Goal: Information Seeking & Learning: Learn about a topic

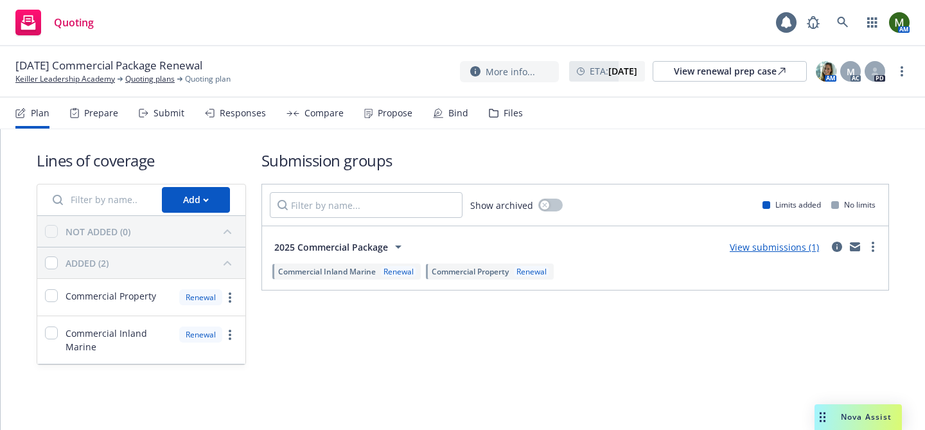
click at [229, 114] on div "Responses" at bounding box center [243, 113] width 46 height 10
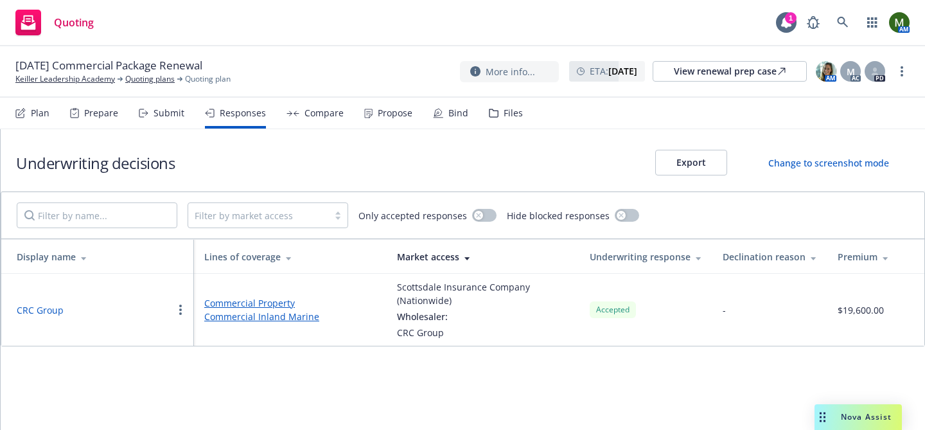
click at [401, 112] on div "Propose" at bounding box center [395, 113] width 35 height 10
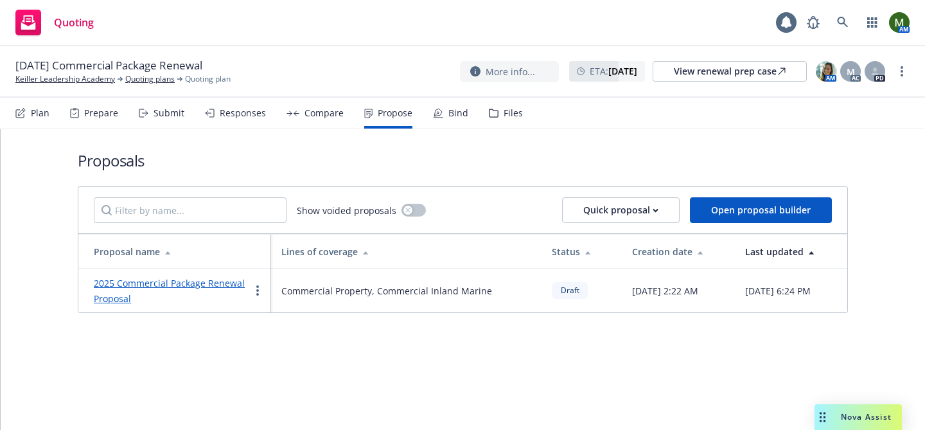
click at [213, 282] on link "2025 Commercial Package Renewal Proposal" at bounding box center [169, 291] width 151 height 28
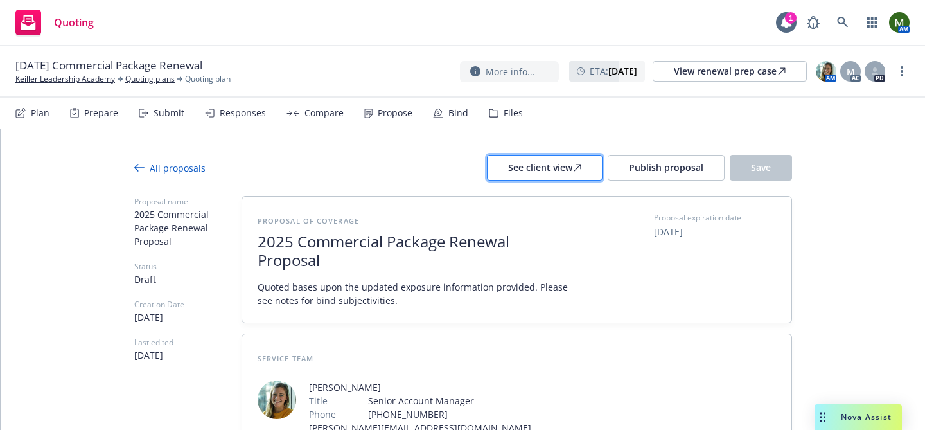
click at [561, 170] on div "See client view" at bounding box center [544, 167] width 73 height 24
click at [171, 66] on span "11/01/25 Commercial Package Renewal" at bounding box center [108, 65] width 187 height 15
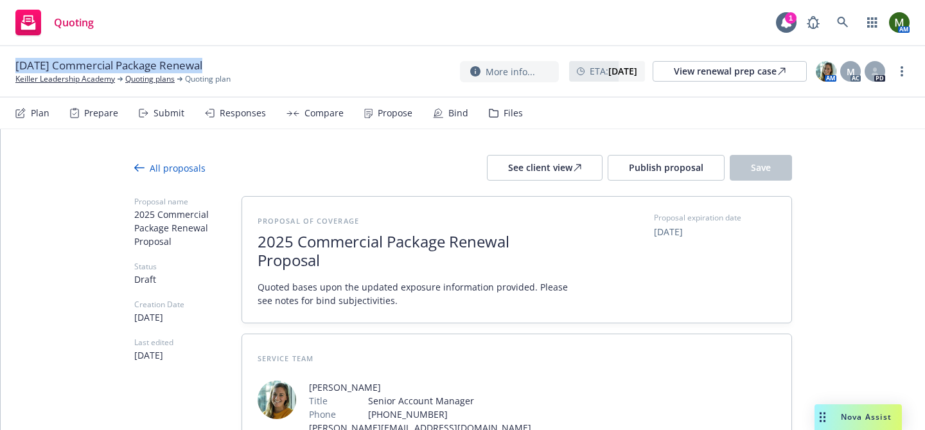
click at [171, 66] on span "11/01/25 Commercial Package Renewal" at bounding box center [108, 65] width 187 height 15
copy span "11/01/25 Commercial Package Renewal"
copy link "Keiller Leadership Academy"
type textarea "x"
click at [506, 119] on div "Files" at bounding box center [506, 113] width 34 height 31
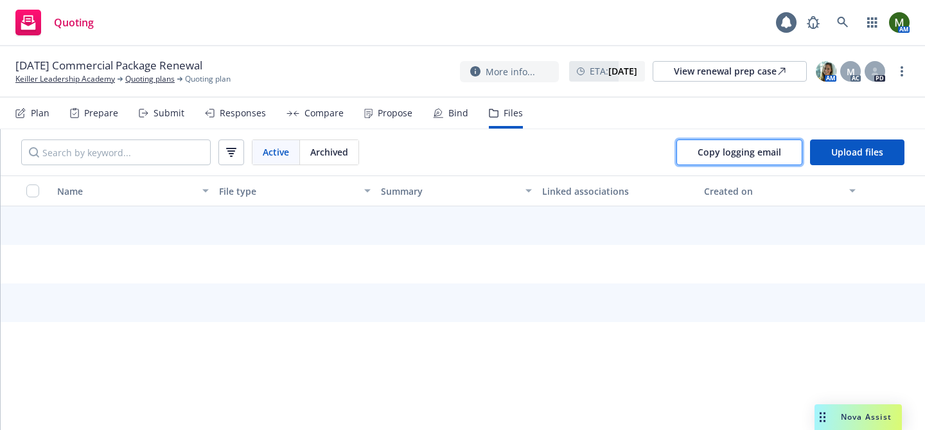
click at [708, 148] on span "Copy logging email" at bounding box center [738, 152] width 83 height 12
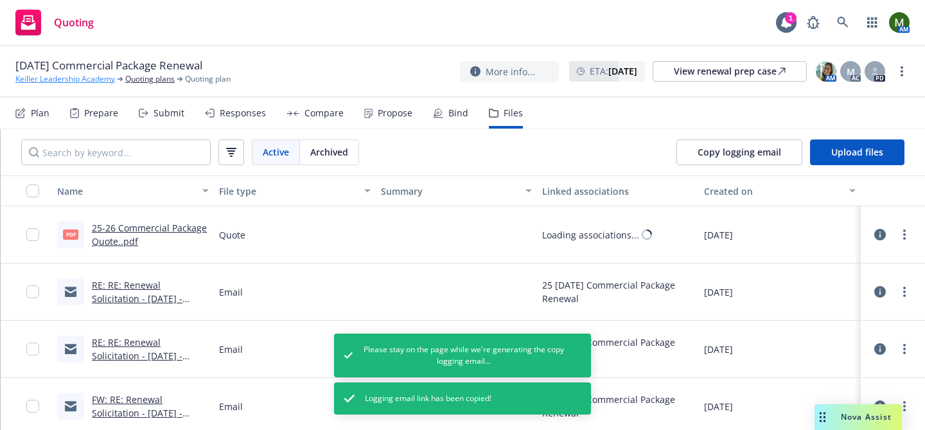
click at [62, 82] on link "Keiller Leadership Academy" at bounding box center [65, 79] width 100 height 12
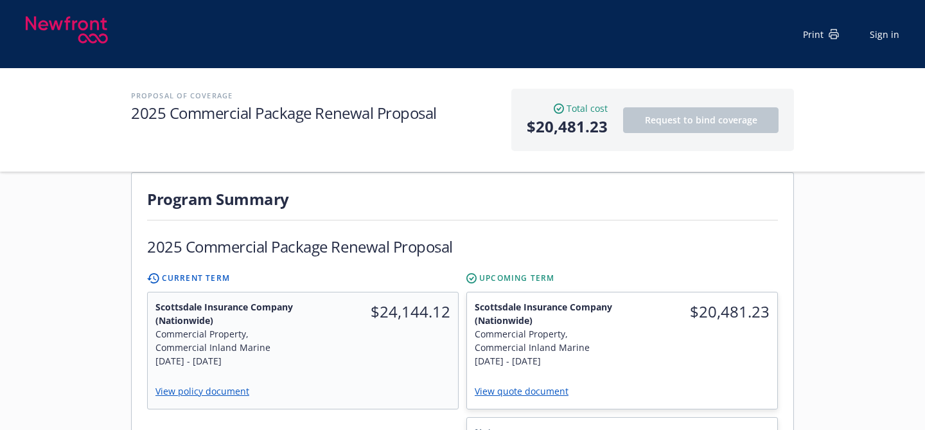
scroll to position [321, 0]
